Goal: Navigation & Orientation: Find specific page/section

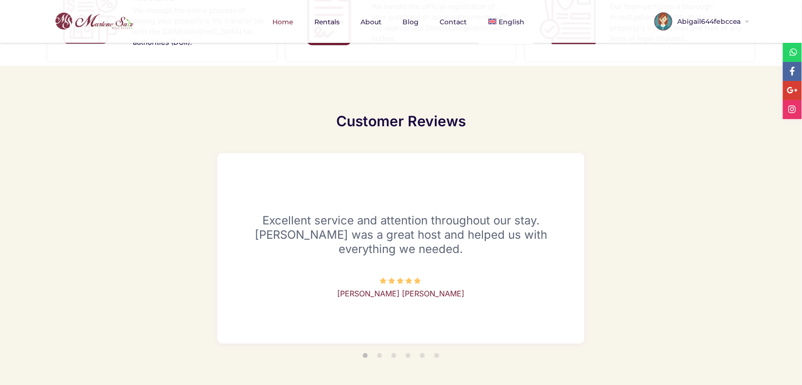
scroll to position [1103, 0]
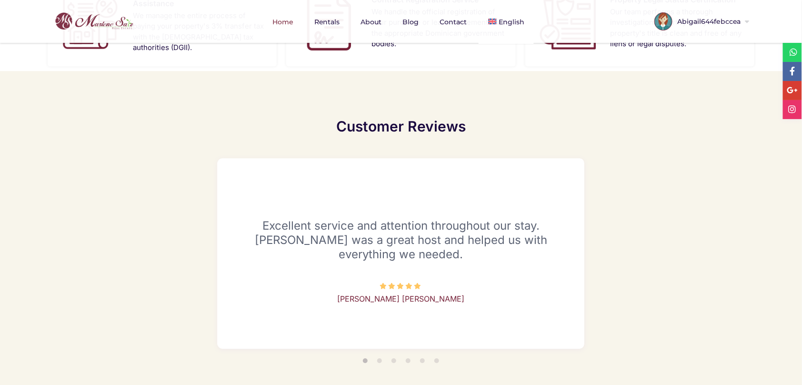
click at [379, 358] on li "2" at bounding box center [379, 360] width 5 height 5
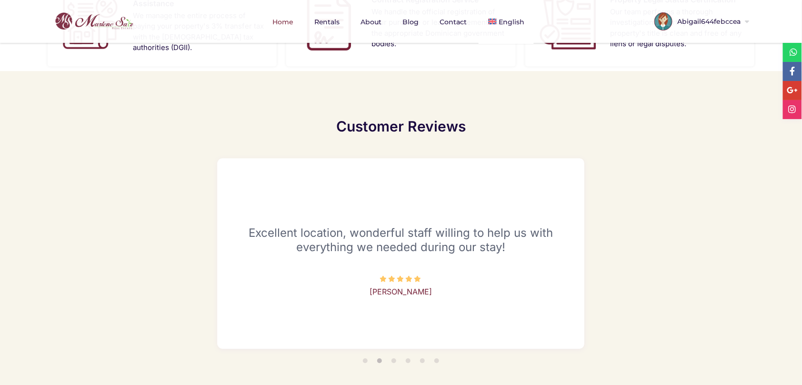
click at [395, 358] on li "3" at bounding box center [394, 360] width 5 height 5
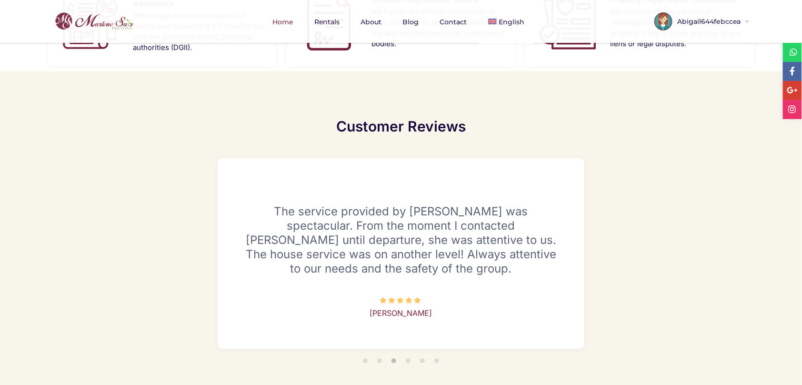
click at [422, 358] on li "5" at bounding box center [422, 360] width 5 height 5
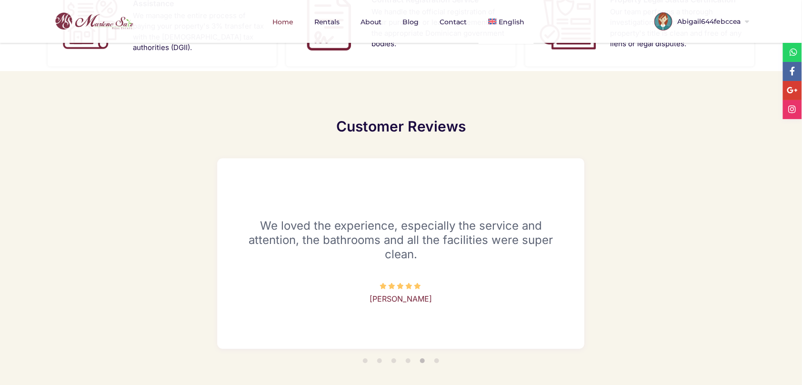
click at [406, 354] on ul "1 2 3 4 5 6" at bounding box center [401, 362] width 367 height 17
click at [406, 358] on li "4" at bounding box center [408, 360] width 5 height 5
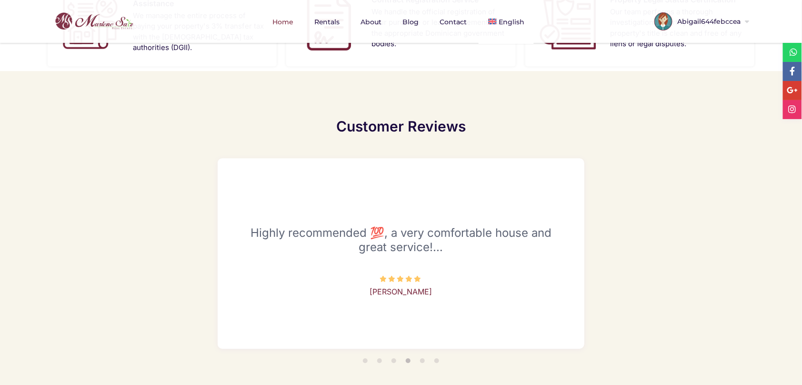
click at [437, 358] on li "6" at bounding box center [437, 360] width 5 height 5
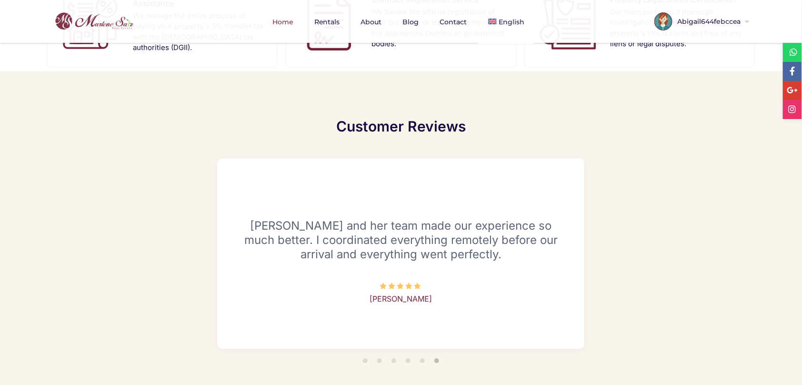
click at [408, 358] on li "4" at bounding box center [408, 360] width 5 height 5
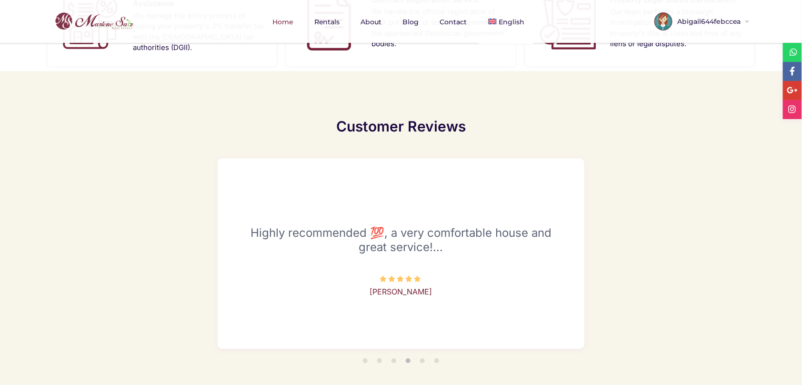
click at [396, 358] on li "3" at bounding box center [394, 360] width 5 height 5
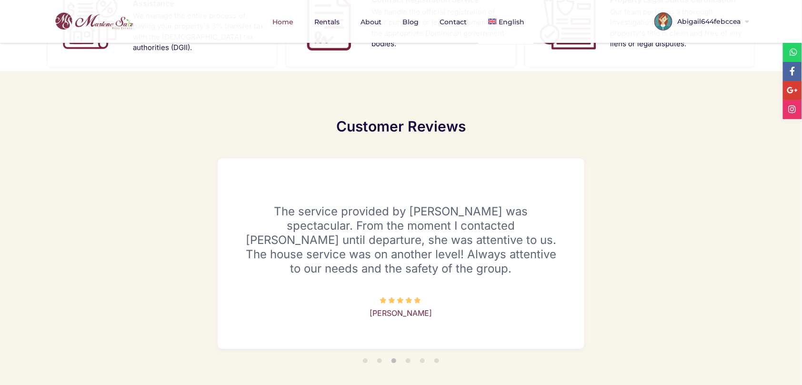
click at [380, 358] on li "2" at bounding box center [379, 360] width 5 height 5
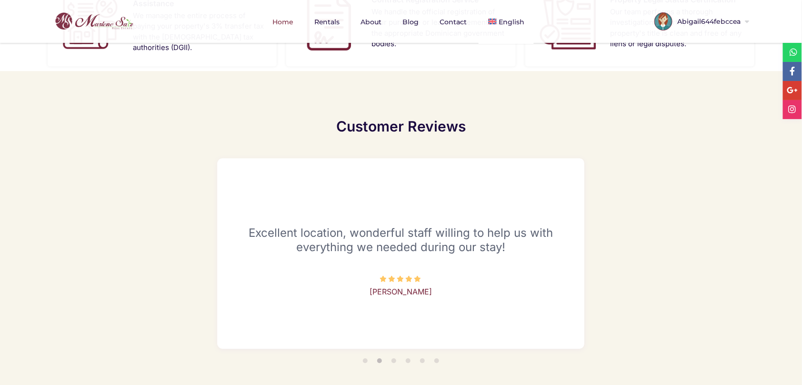
click at [365, 358] on li "1" at bounding box center [365, 360] width 5 height 5
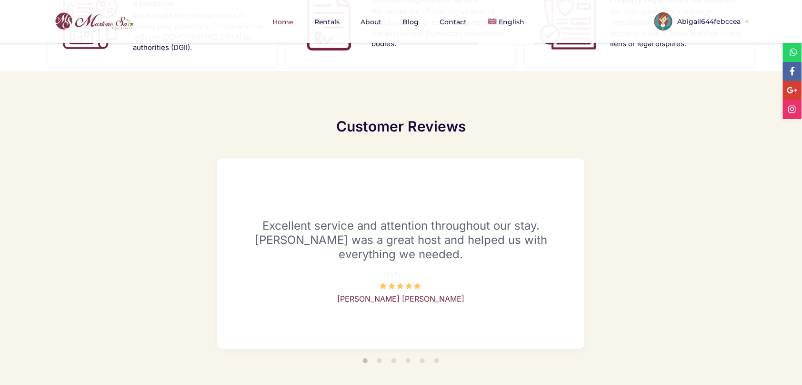
click at [410, 358] on li "4" at bounding box center [408, 360] width 5 height 5
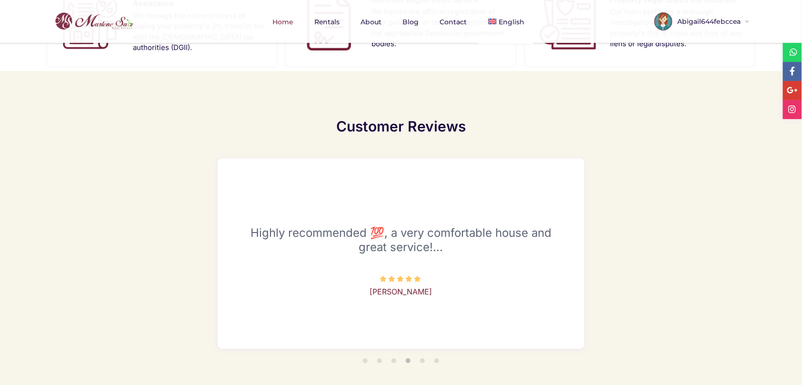
click at [366, 358] on li "1" at bounding box center [365, 360] width 5 height 5
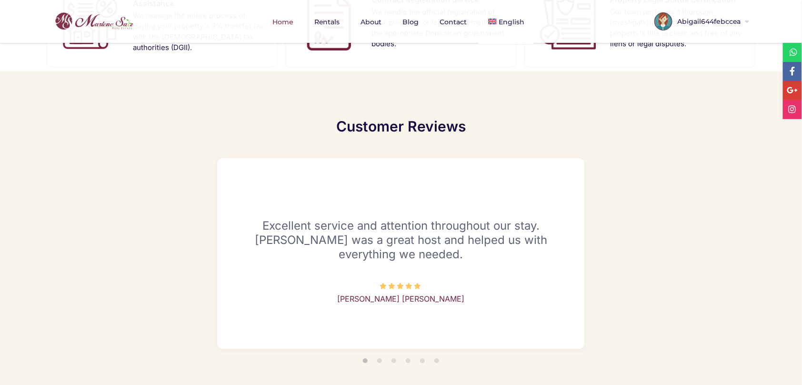
click at [422, 358] on li "5" at bounding box center [422, 360] width 5 height 5
click at [436, 358] on li "6" at bounding box center [437, 360] width 5 height 5
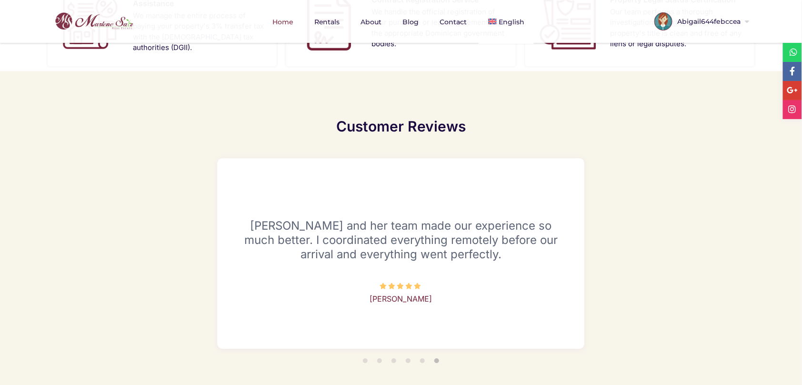
click at [364, 358] on li "1" at bounding box center [365, 360] width 5 height 5
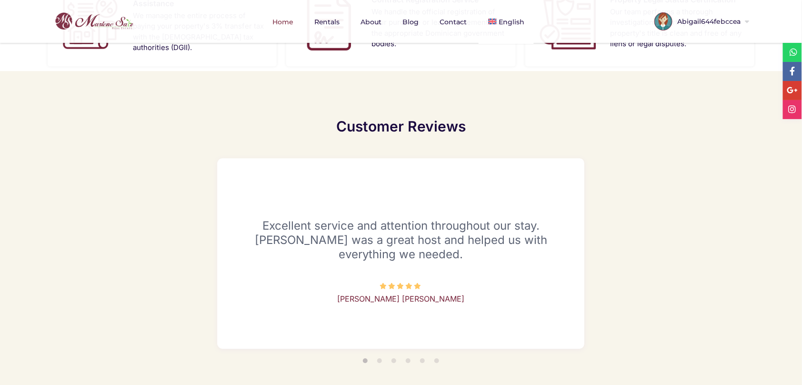
click at [381, 358] on li "2" at bounding box center [379, 360] width 5 height 5
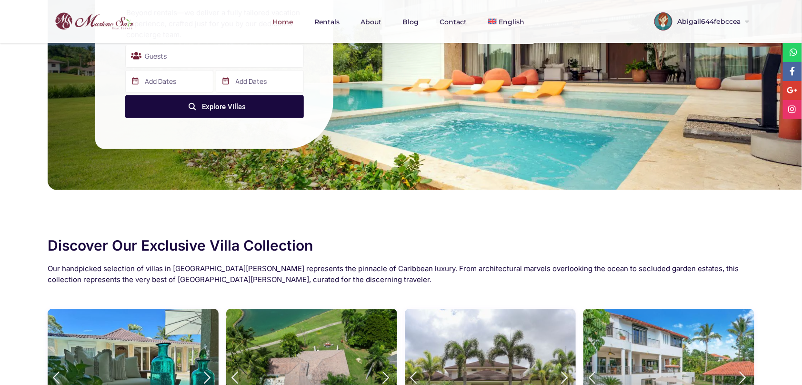
scroll to position [0, 0]
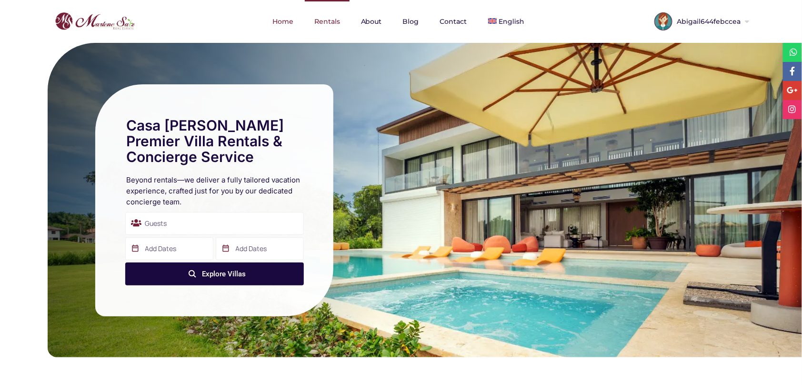
click at [322, 24] on link "Rentals" at bounding box center [327, 21] width 45 height 43
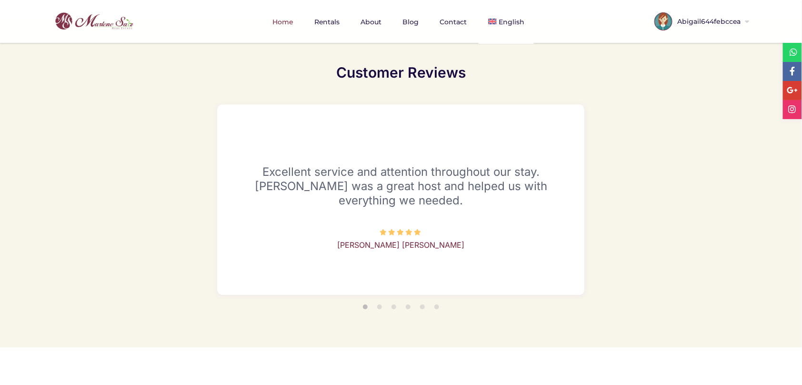
scroll to position [1150, 0]
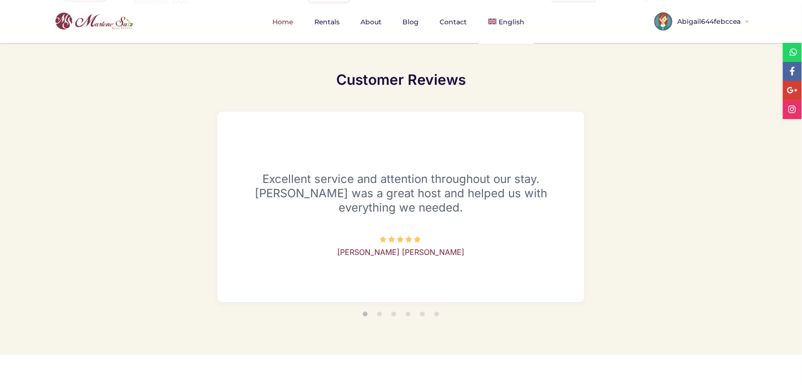
click at [751, 213] on div "Previous Daliza and her team made our experience so much better. I coordinated …" at bounding box center [401, 207] width 707 height 200
click at [381, 312] on li "2" at bounding box center [379, 314] width 5 height 5
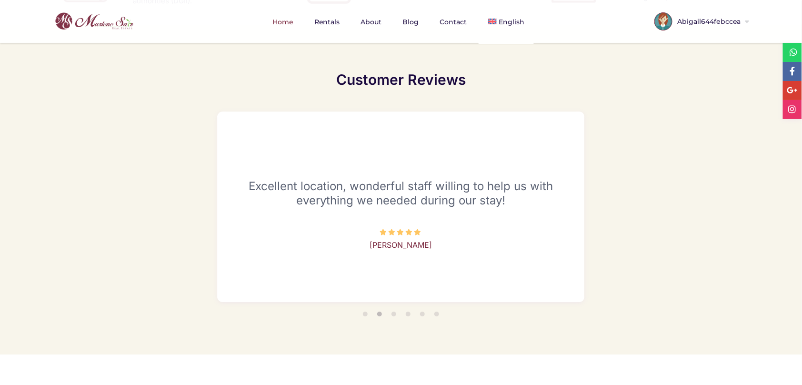
click at [396, 312] on li "3" at bounding box center [394, 314] width 5 height 5
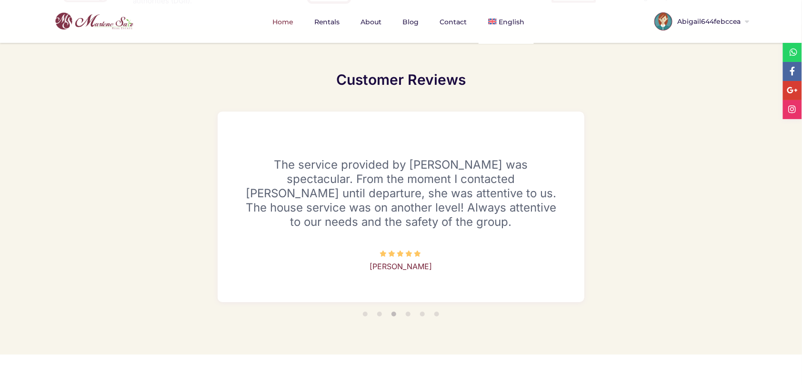
click at [409, 312] on li "4" at bounding box center [408, 314] width 5 height 5
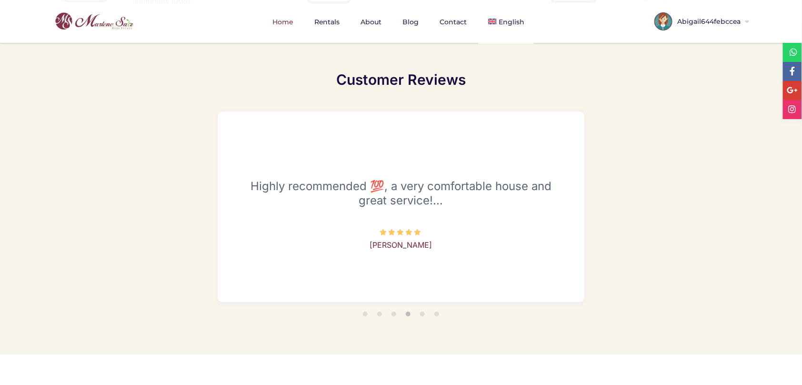
click at [424, 312] on li "5" at bounding box center [422, 314] width 5 height 5
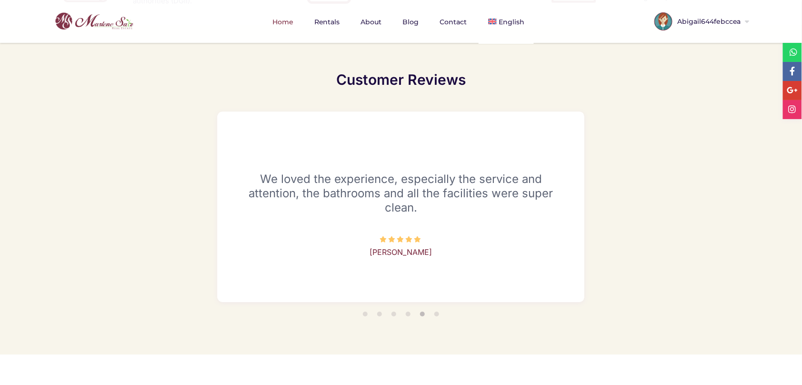
click at [438, 312] on li "6" at bounding box center [437, 314] width 5 height 5
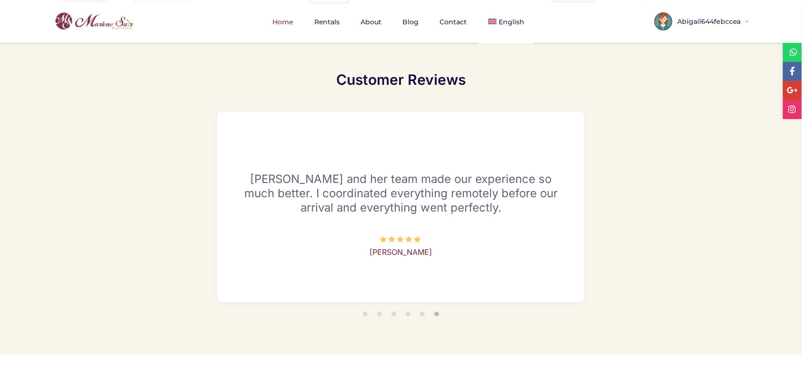
click at [697, 158] on div "Previous Daliza and her team made our experience so much better. I coordinated …" at bounding box center [401, 207] width 698 height 191
click at [107, 154] on div "Previous Daliza and her team made our experience so much better. I coordinated …" at bounding box center [401, 207] width 698 height 191
click at [111, 187] on div "Previous Daliza and her team made our experience so much better. I coordinated …" at bounding box center [401, 207] width 698 height 191
click at [700, 180] on div "Previous Daliza and her team made our experience so much better. I coordinated …" at bounding box center [401, 207] width 698 height 191
click at [687, 181] on div "Previous Daliza and her team made our experience so much better. I coordinated …" at bounding box center [401, 207] width 698 height 191
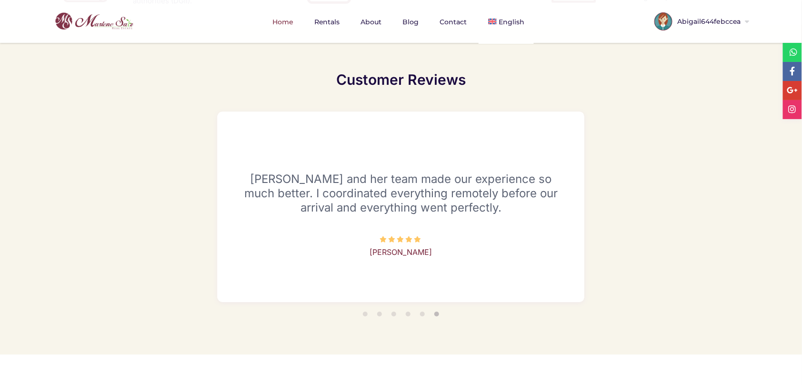
click at [687, 160] on div "Previous Daliza and her team made our experience so much better. I coordinated …" at bounding box center [401, 207] width 698 height 191
click at [689, 203] on div "Previous Daliza and her team made our experience so much better. I coordinated …" at bounding box center [401, 207] width 698 height 191
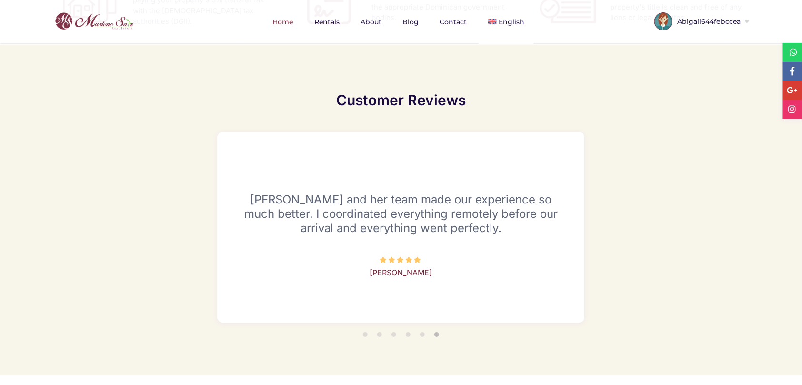
scroll to position [1122, 0]
